Goal: Task Accomplishment & Management: Use online tool/utility

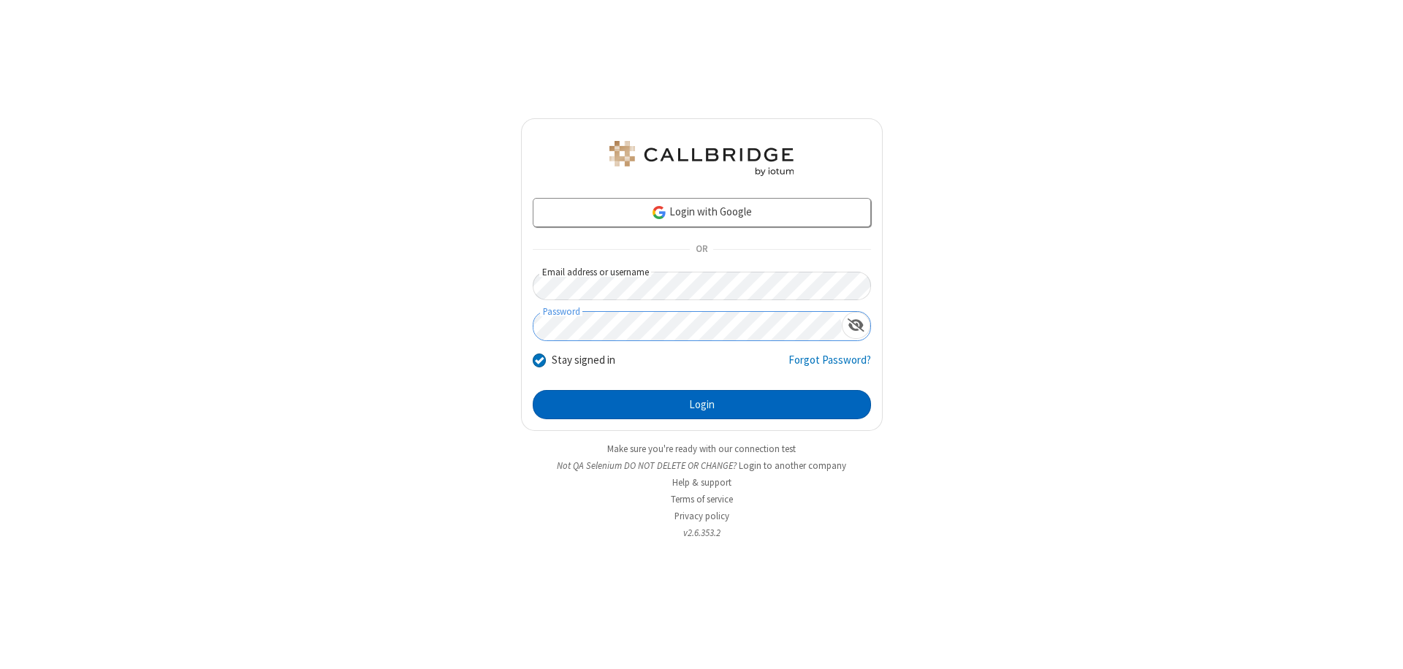
click at [701, 405] on button "Login" at bounding box center [702, 404] width 338 height 29
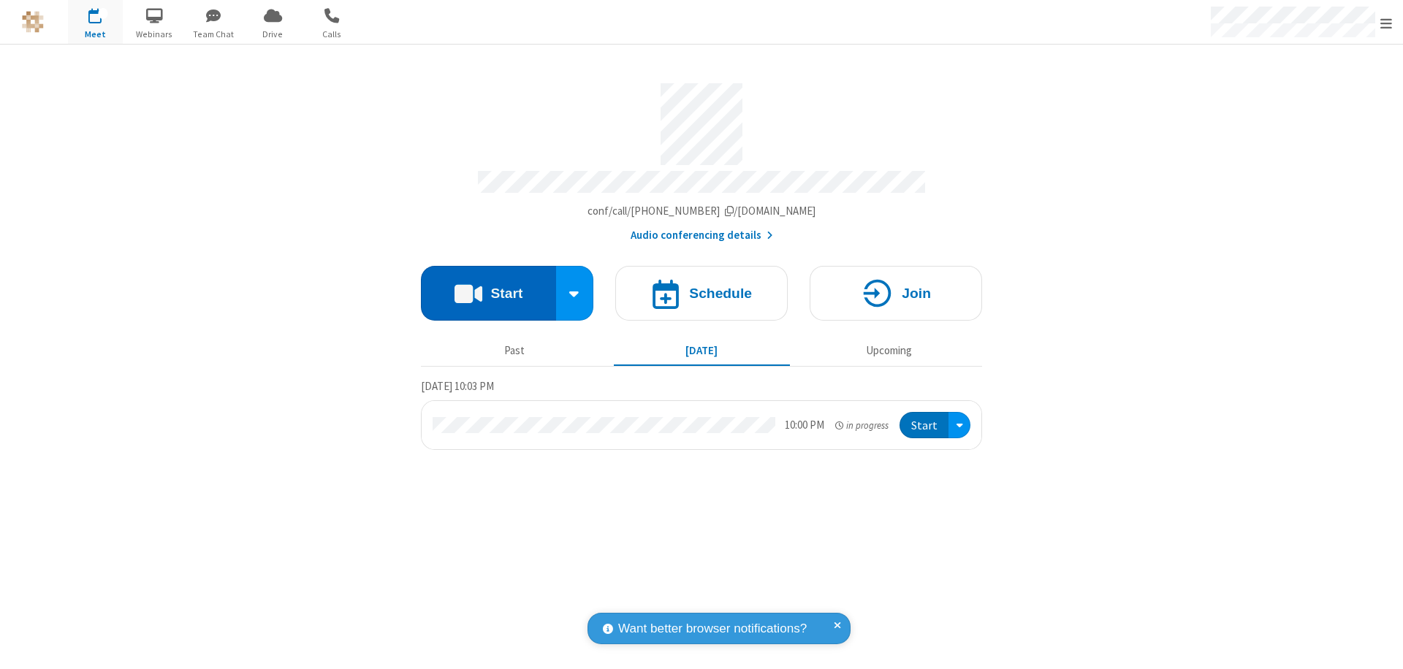
click at [488, 286] on button "Start" at bounding box center [488, 293] width 135 height 55
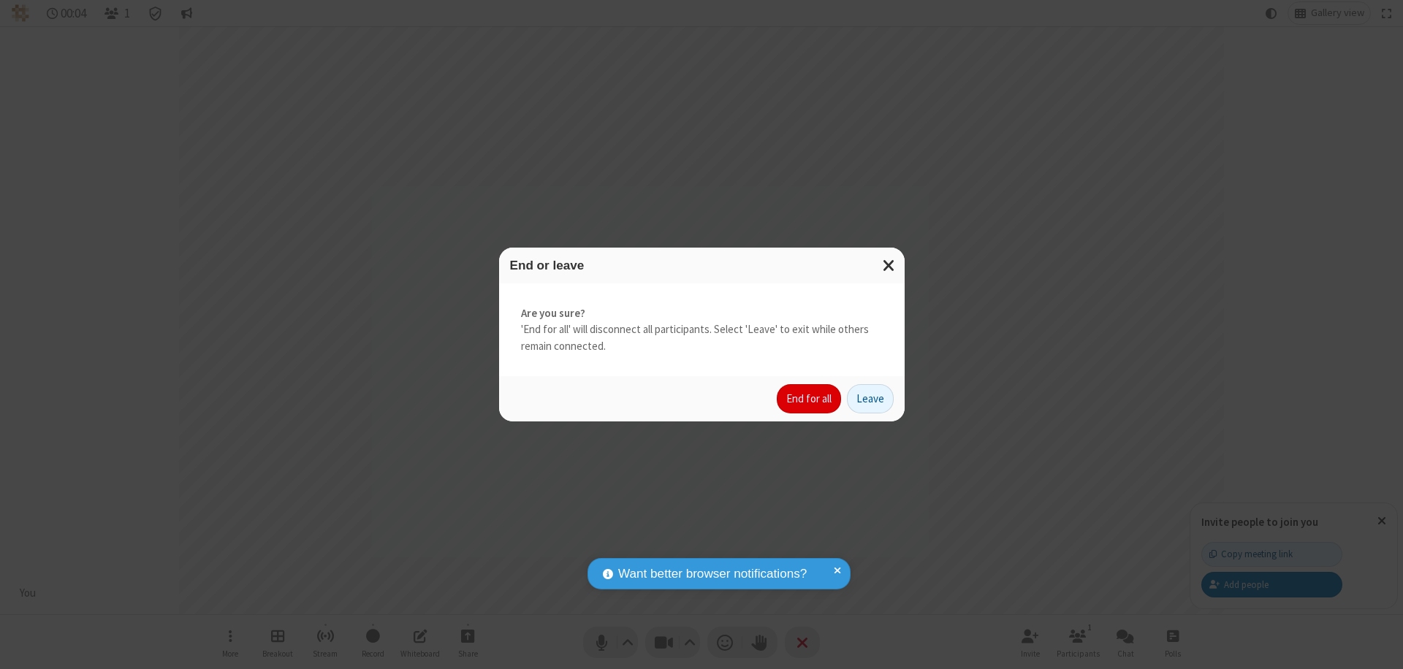
click at [809, 399] on button "End for all" at bounding box center [809, 398] width 64 height 29
